Goal: Task Accomplishment & Management: Manage account settings

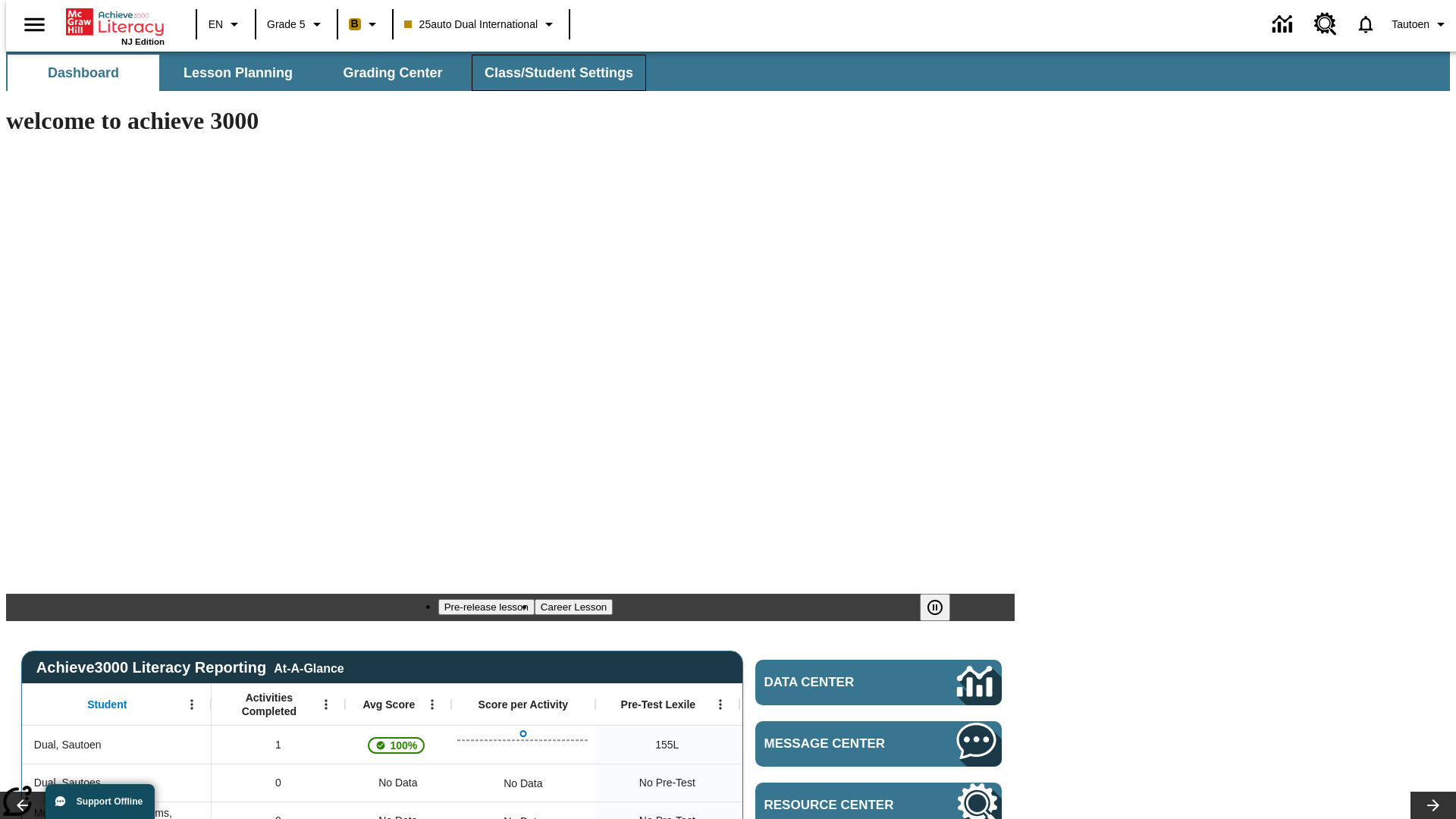
click at [551, 73] on span "Class/Student Settings" at bounding box center [559, 73] width 149 height 18
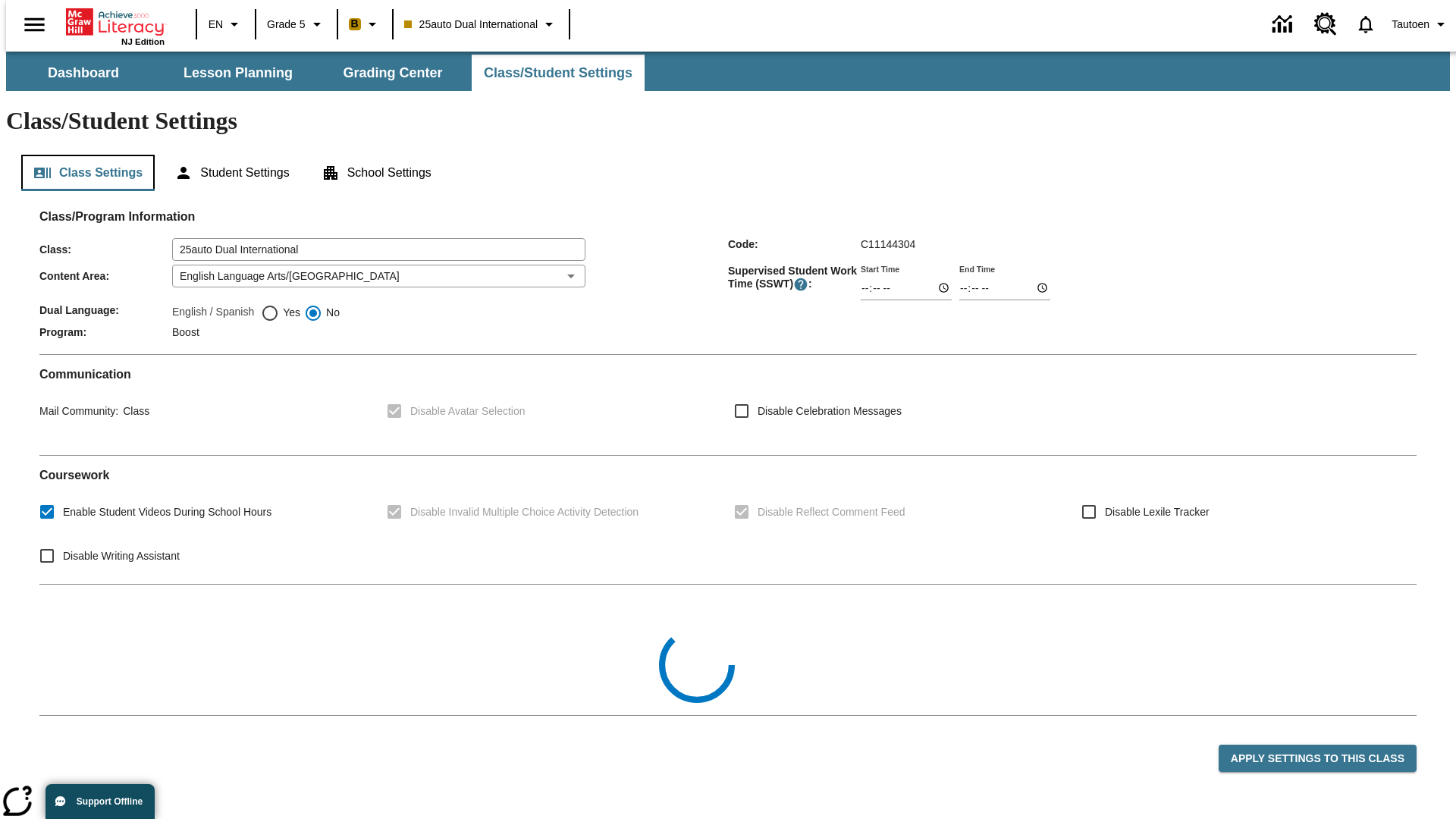
click at [82, 155] on button "Class Settings" at bounding box center [88, 173] width 134 height 37
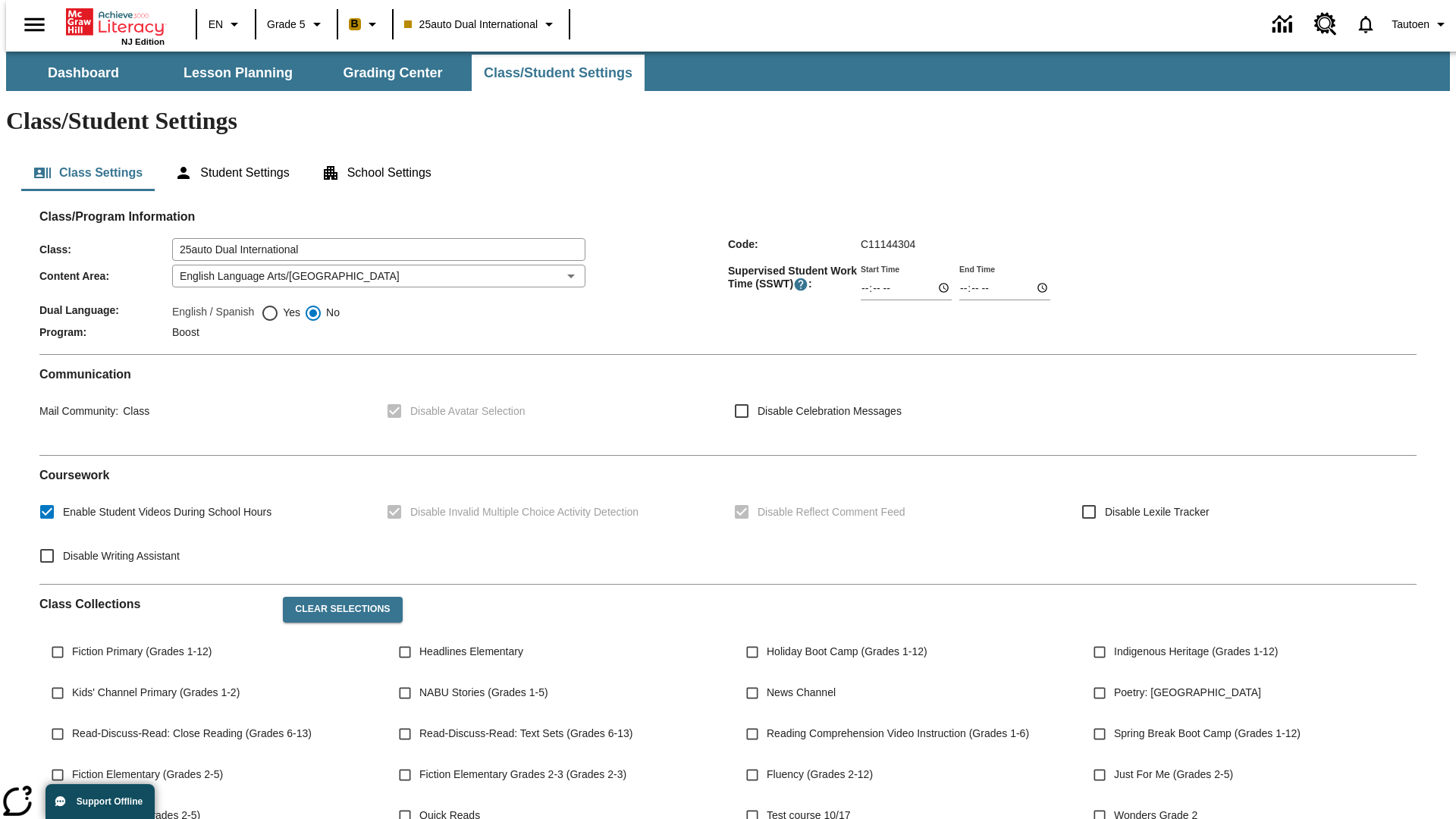
click at [280, 305] on span "Yes" at bounding box center [290, 312] width 21 height 16
click at [279, 304] on input "Yes" at bounding box center [270, 313] width 18 height 18
radio input "true"
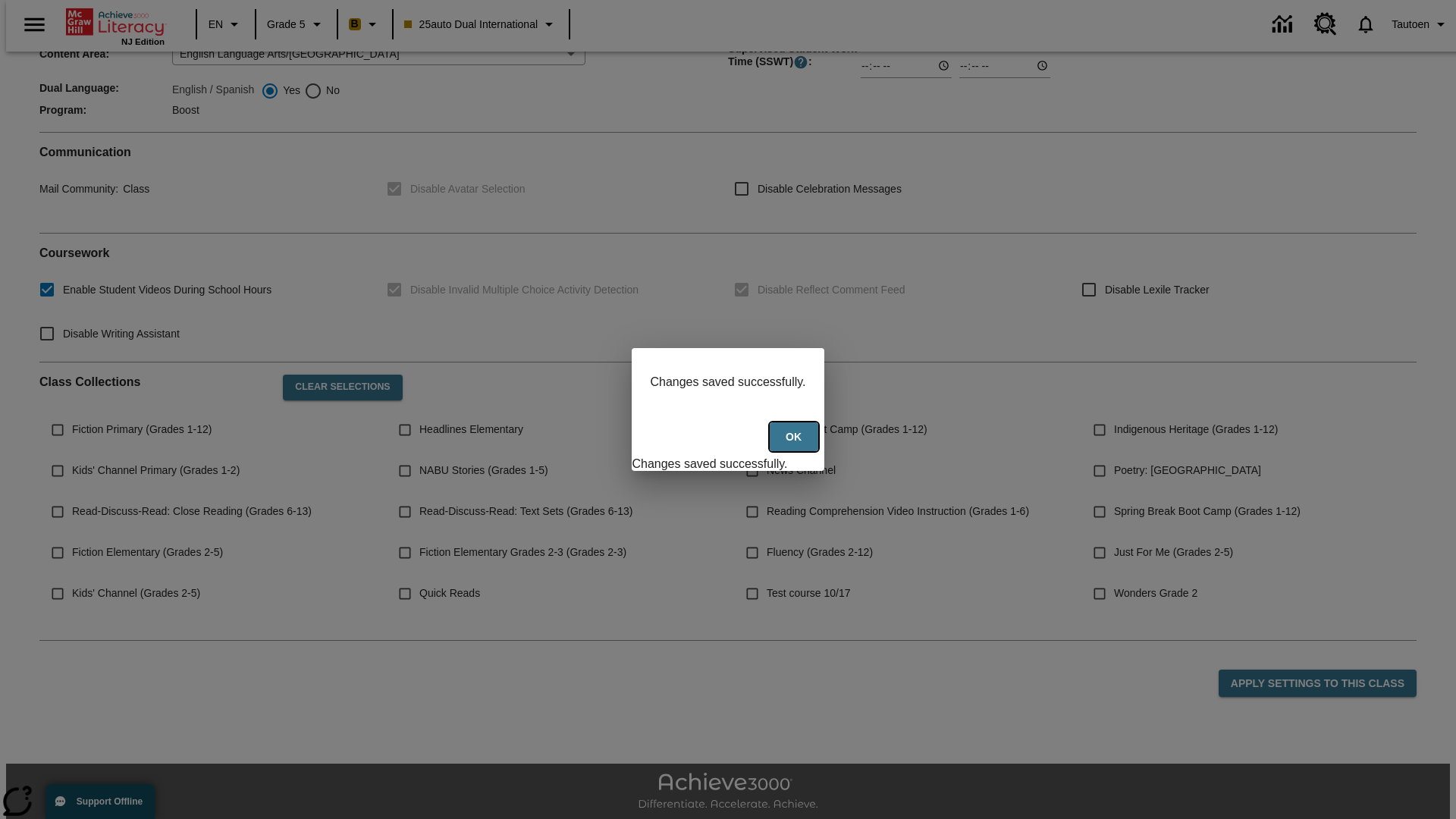
click at [796, 445] on button "Ok" at bounding box center [794, 437] width 49 height 29
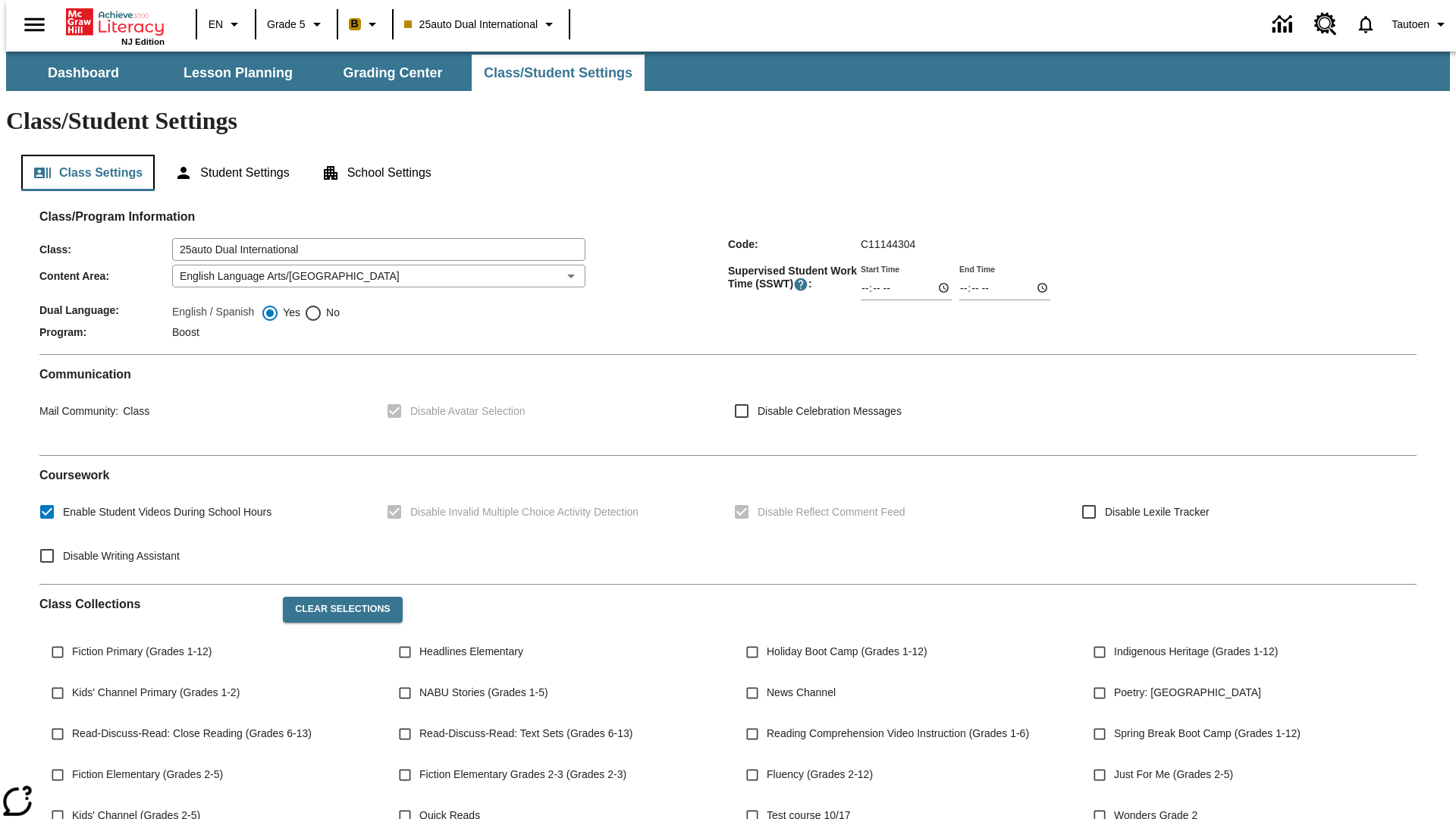
click at [82, 155] on button "Class Settings" at bounding box center [88, 173] width 134 height 37
click at [228, 155] on button "Student Settings" at bounding box center [232, 173] width 139 height 37
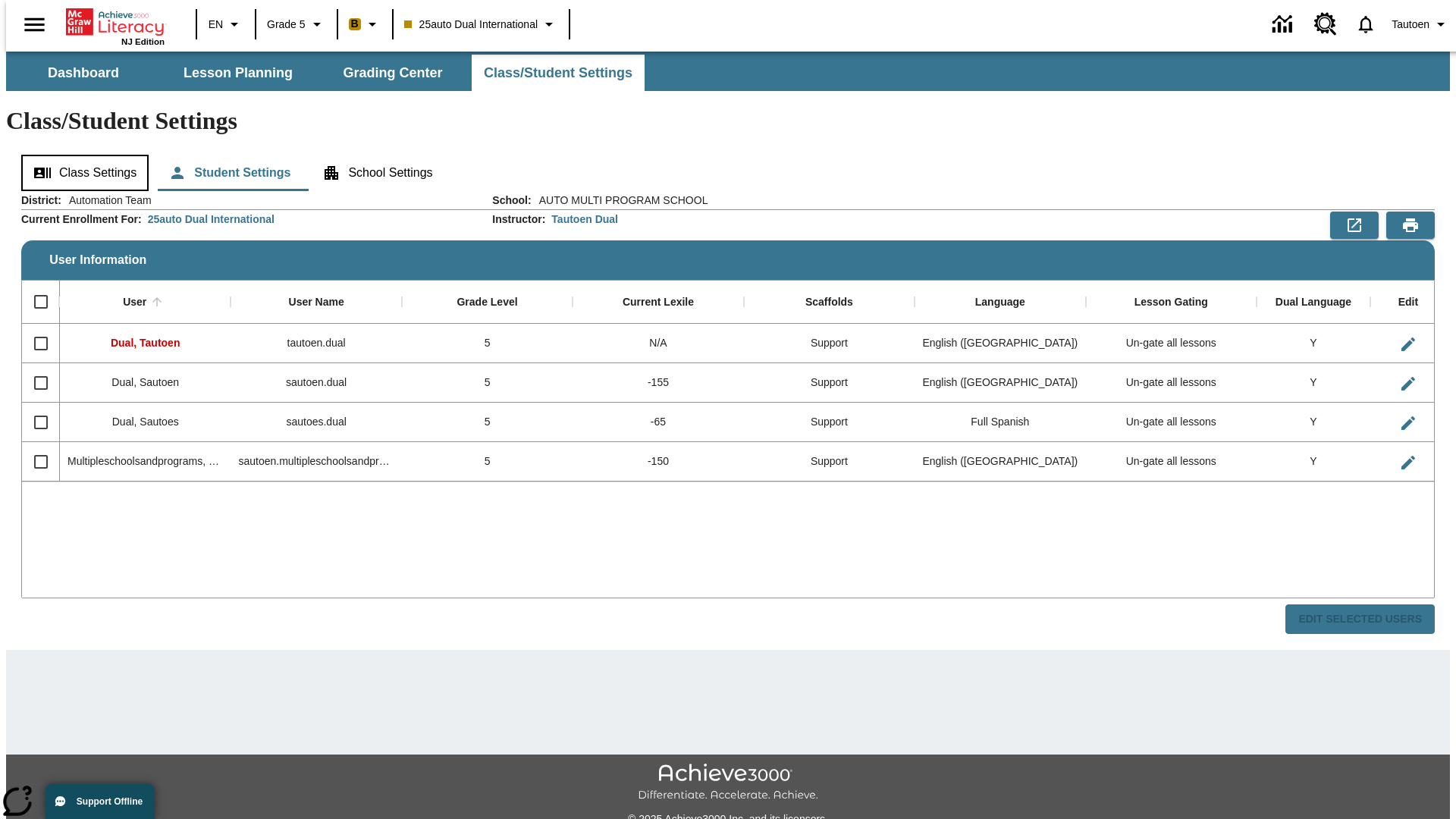
click at [79, 155] on button "Class Settings" at bounding box center [85, 173] width 127 height 37
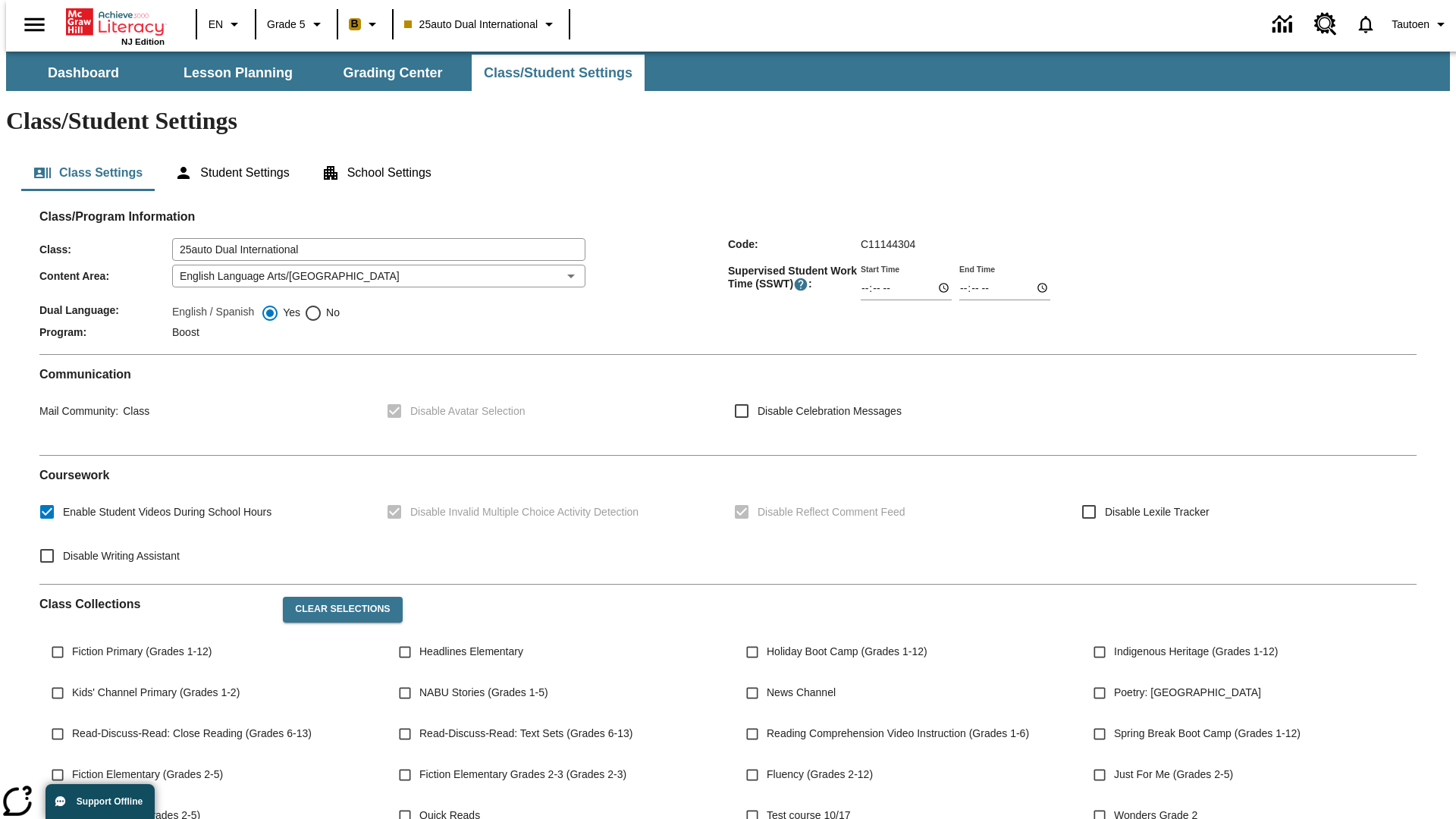
click at [322, 305] on span "No" at bounding box center [331, 312] width 18 height 16
click at [322, 304] on input "No" at bounding box center [313, 313] width 18 height 18
radio input "true"
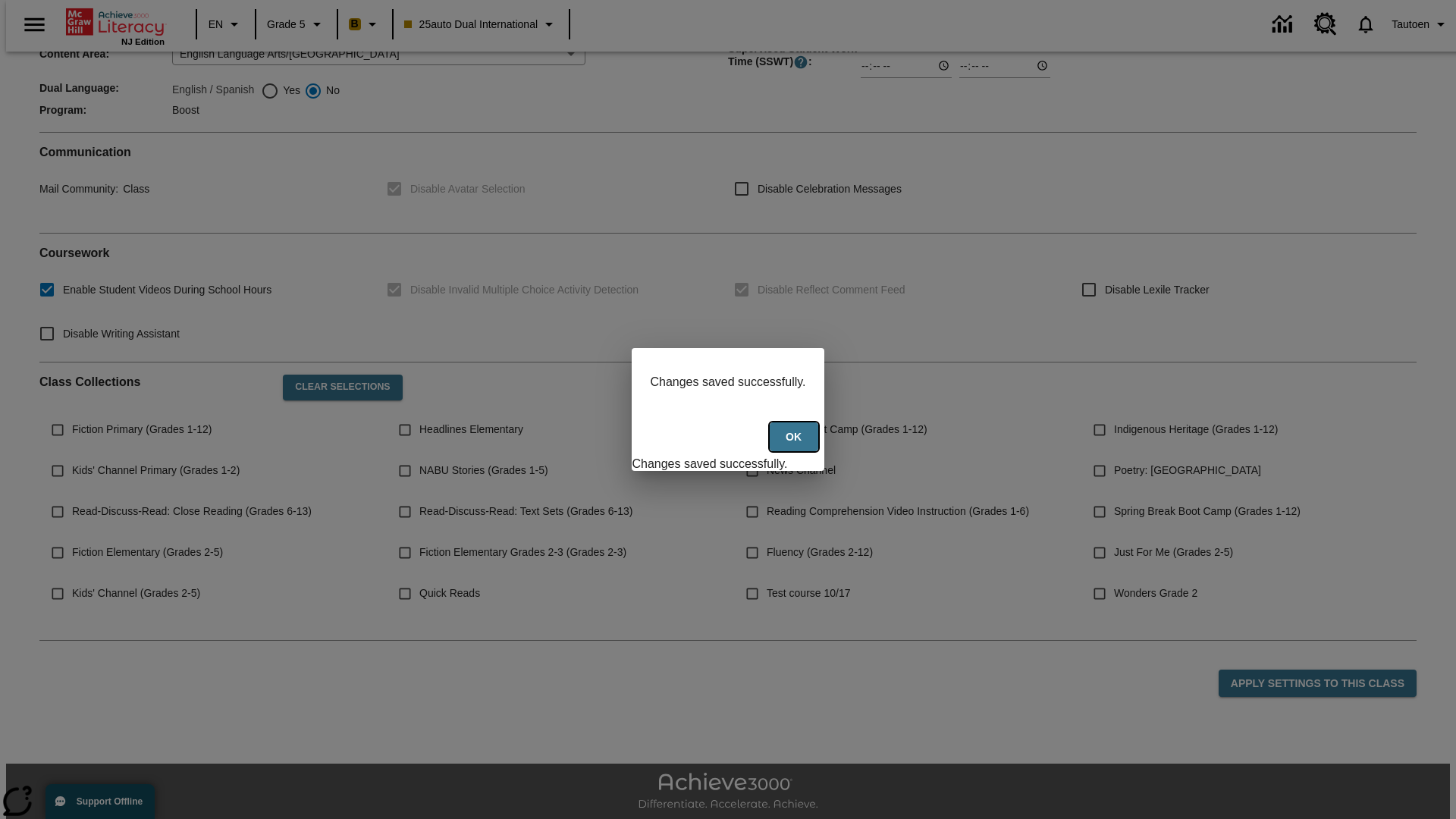
click at [796, 445] on button "Ok" at bounding box center [794, 437] width 49 height 29
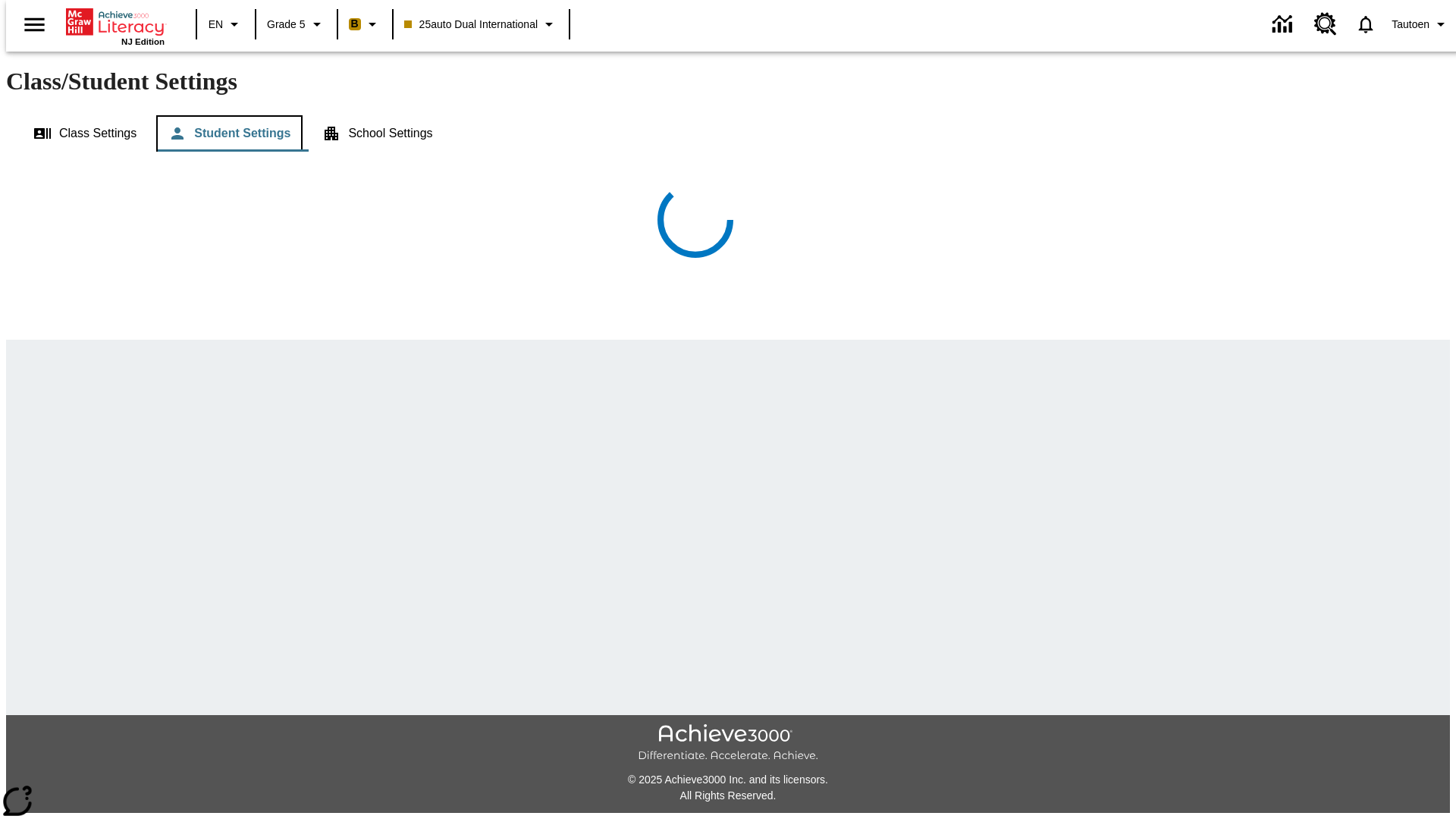
scroll to position [33, 0]
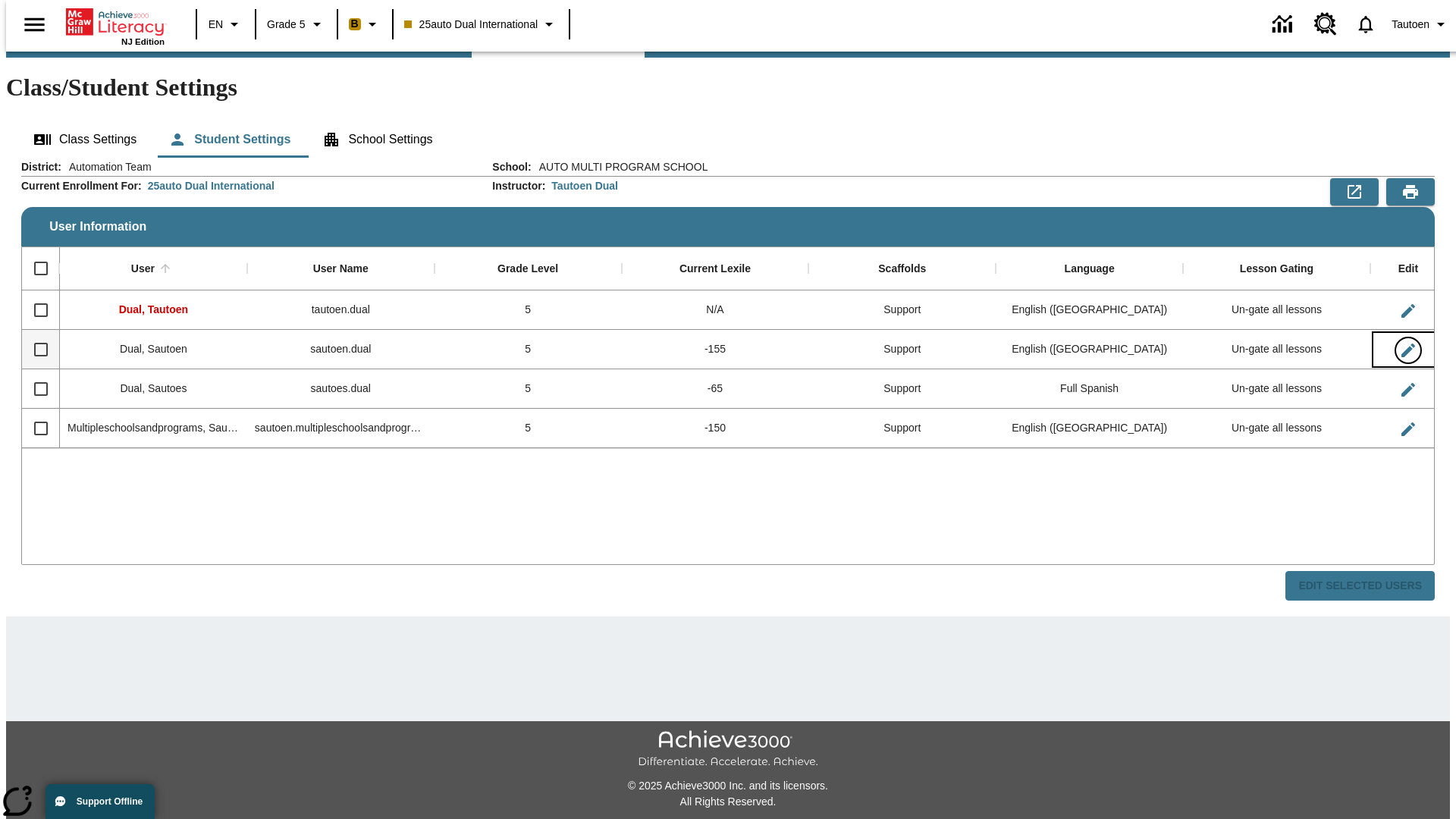
click at [1402, 344] on icon "Edit User" at bounding box center [1408, 351] width 13 height 13
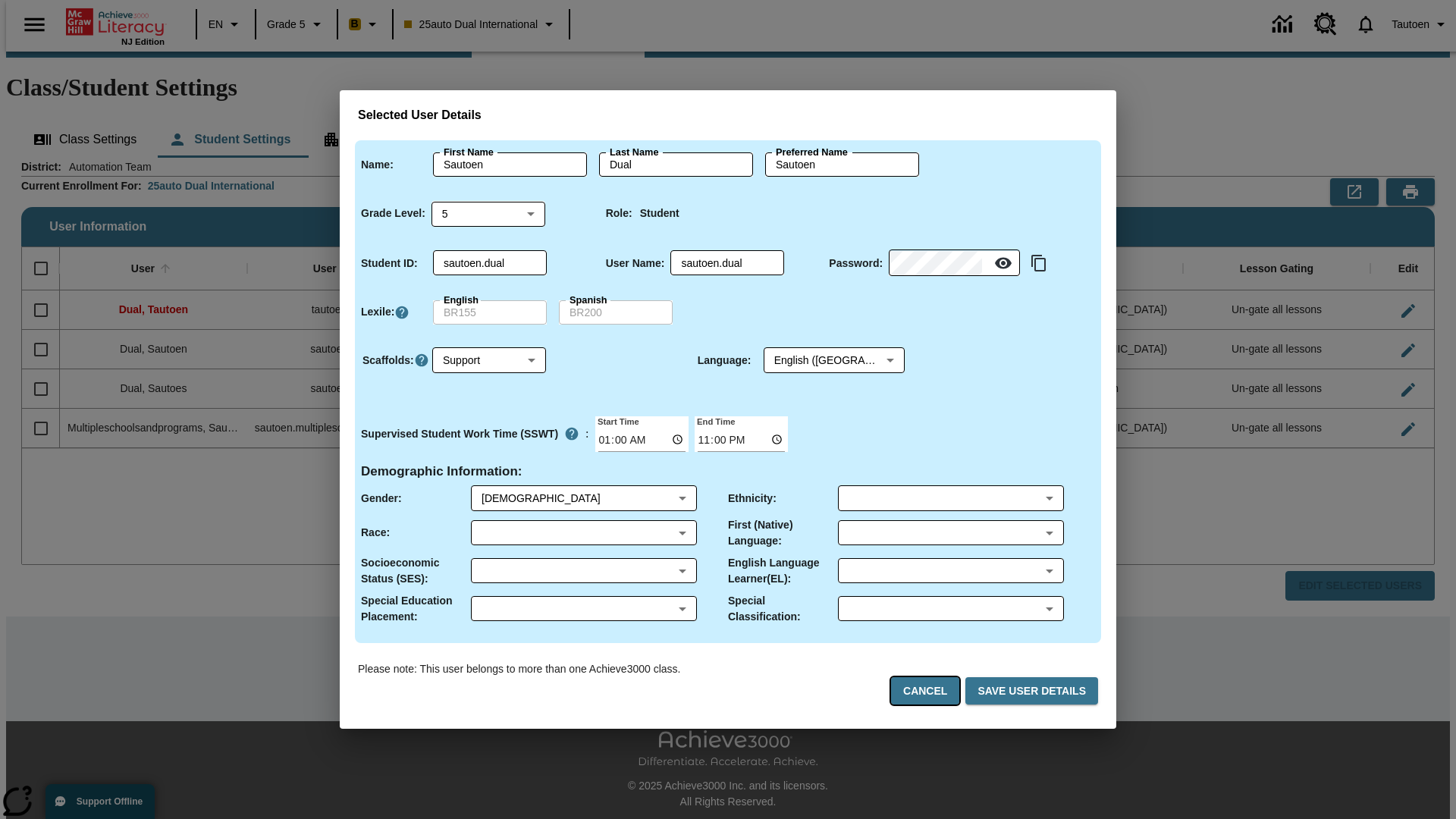
click at [931, 691] on button "Cancel" at bounding box center [925, 691] width 69 height 28
click at [79, 121] on button "Class Settings" at bounding box center [85, 140] width 127 height 37
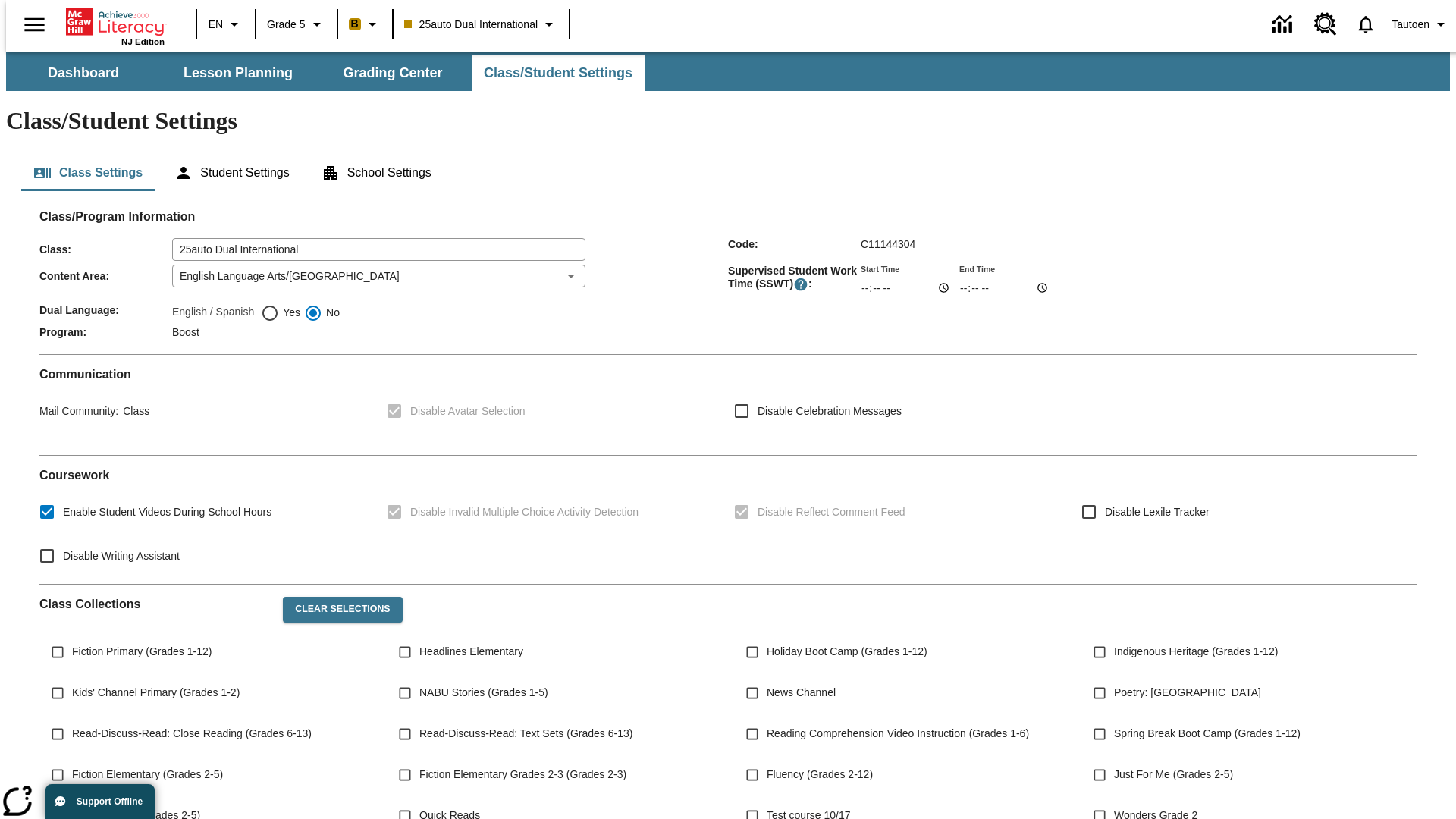
click at [280, 305] on span "Yes" at bounding box center [290, 312] width 21 height 16
click at [279, 304] on input "Yes" at bounding box center [270, 313] width 18 height 18
radio input "true"
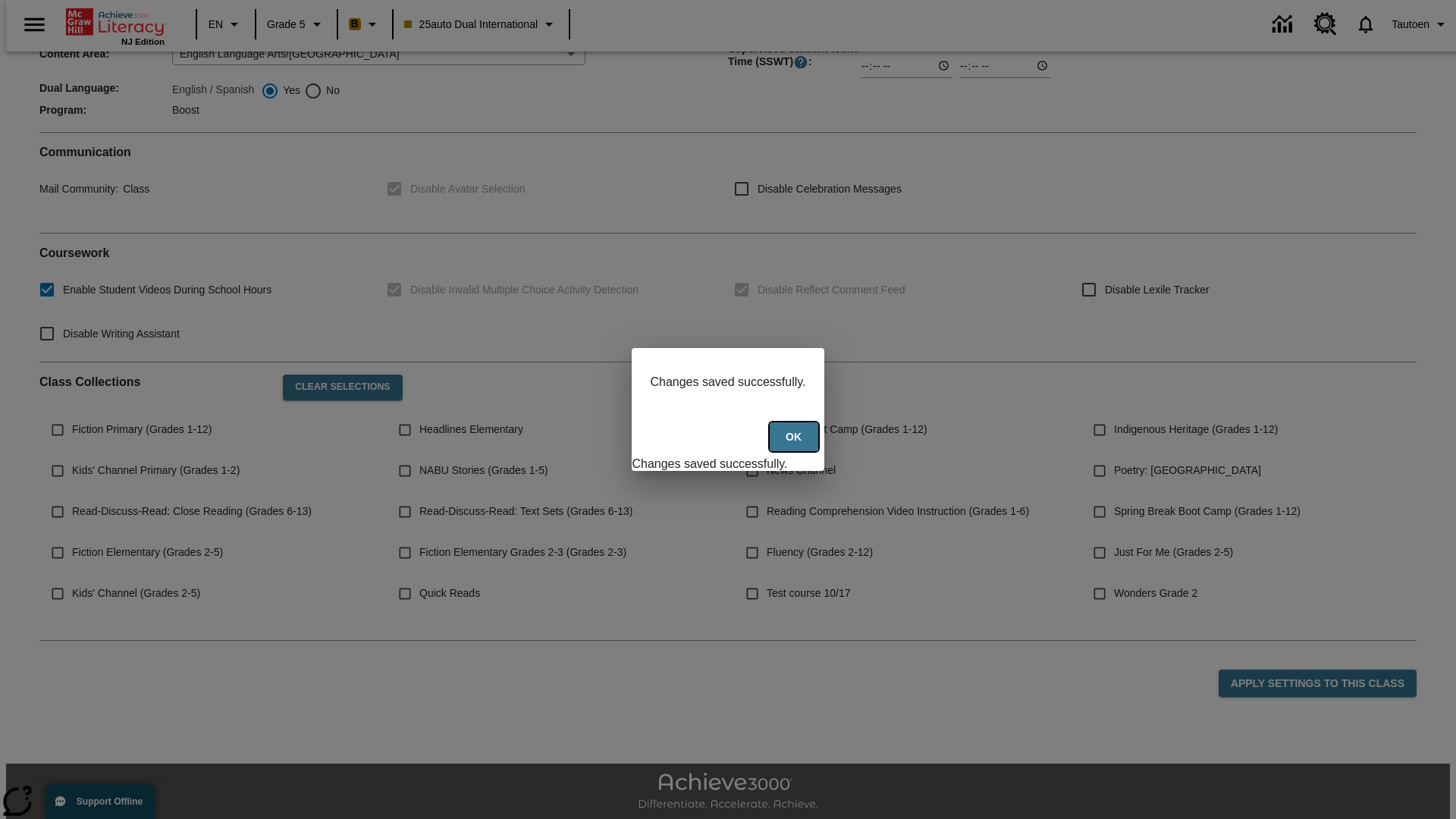
click at [796, 445] on button "Ok" at bounding box center [794, 437] width 49 height 29
